Goal: Navigation & Orientation: Find specific page/section

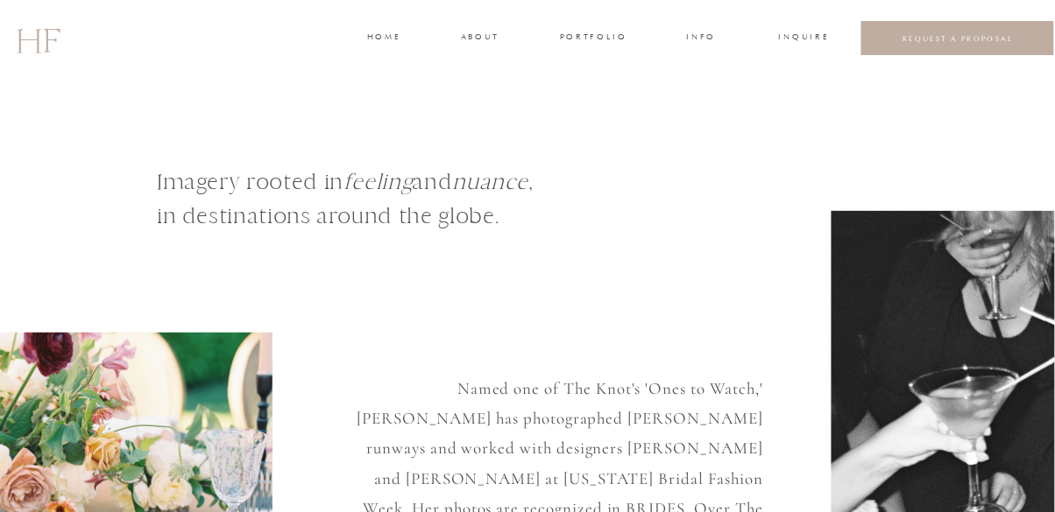
click at [591, 46] on div at bounding box center [527, 38] width 1055 height 76
click at [608, 36] on h3 "portfolio" at bounding box center [593, 39] width 66 height 16
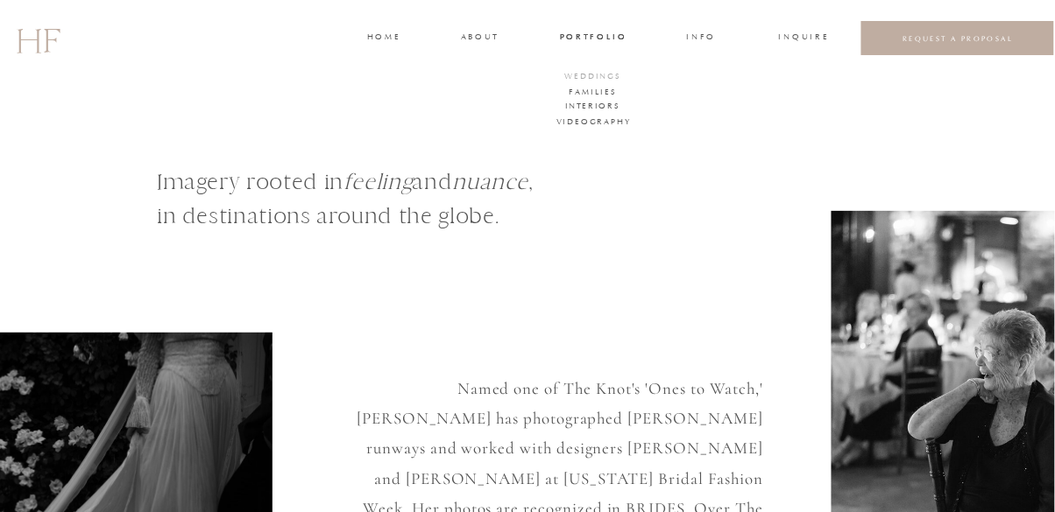
click at [601, 74] on h3 "WEDDINGS" at bounding box center [592, 78] width 61 height 16
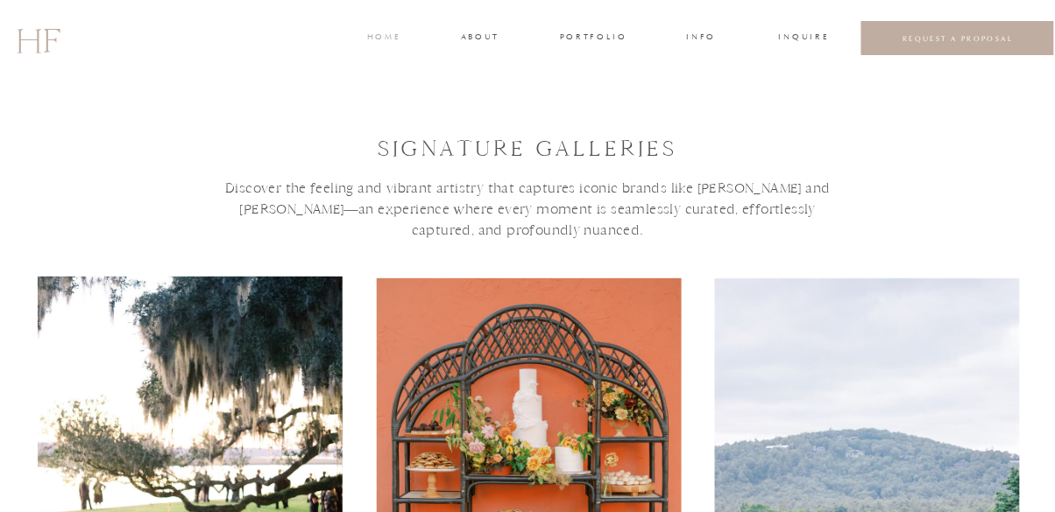
click at [371, 43] on h3 "home" at bounding box center [383, 39] width 32 height 16
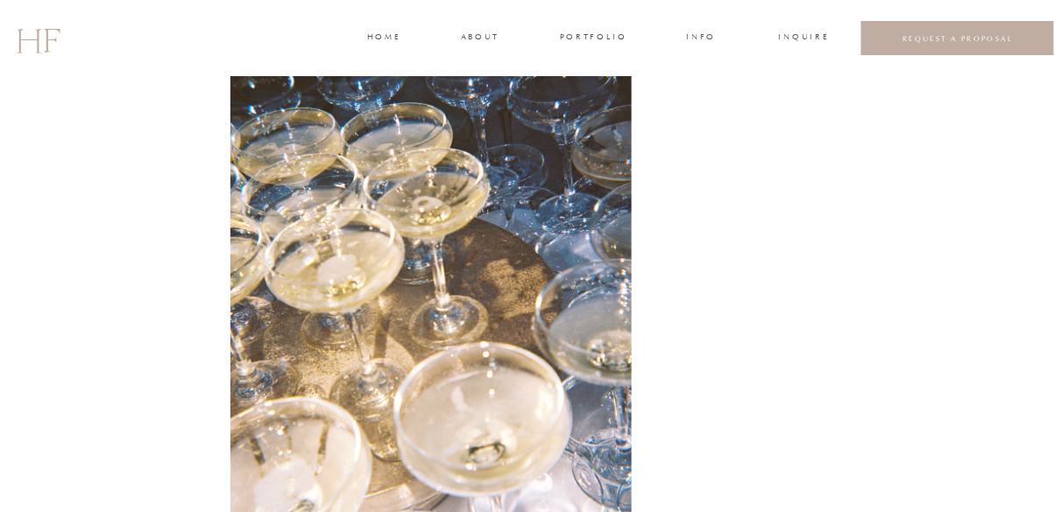
scroll to position [2193, 0]
